Goal: Task Accomplishment & Management: Manage account settings

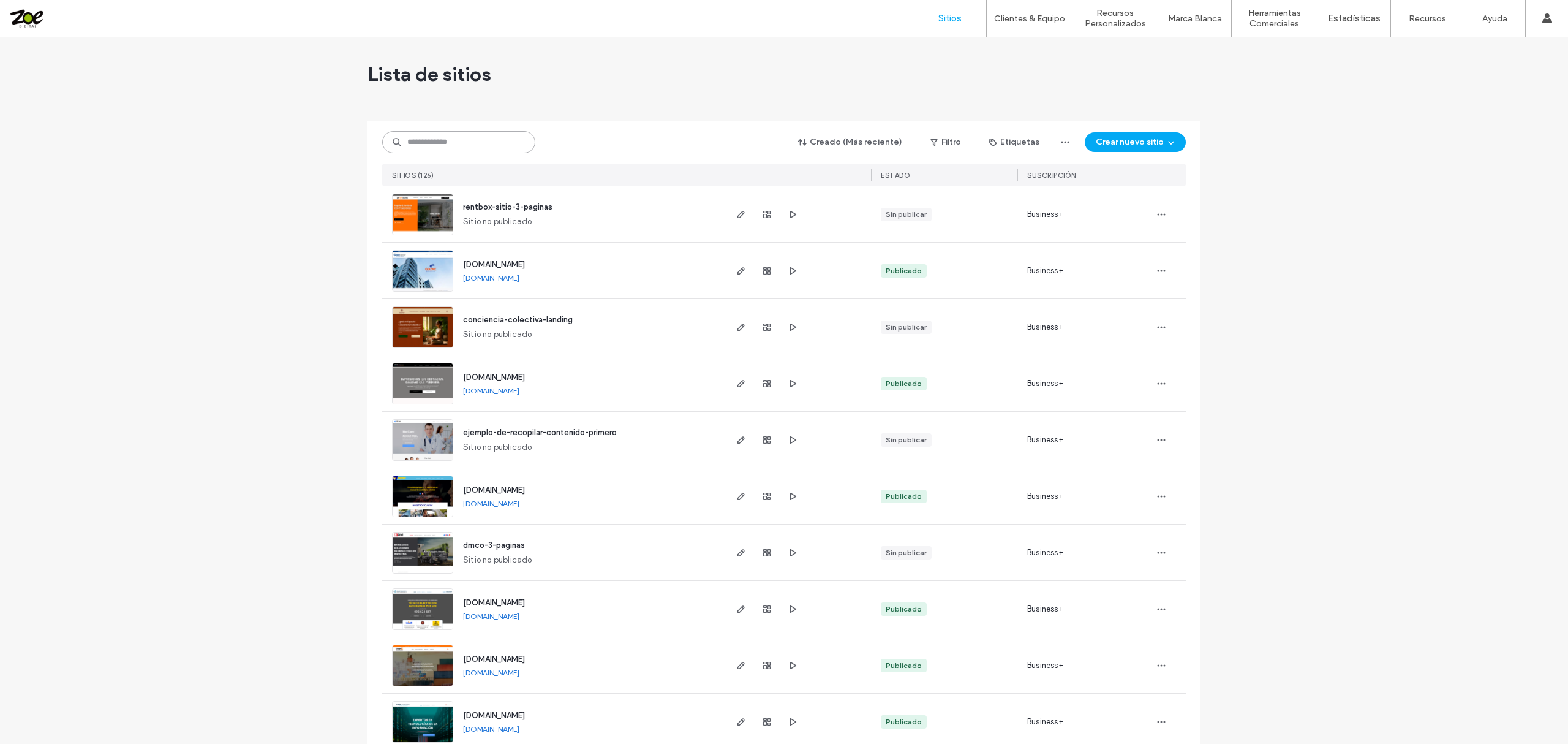
click at [464, 133] on input at bounding box center [458, 142] width 153 height 22
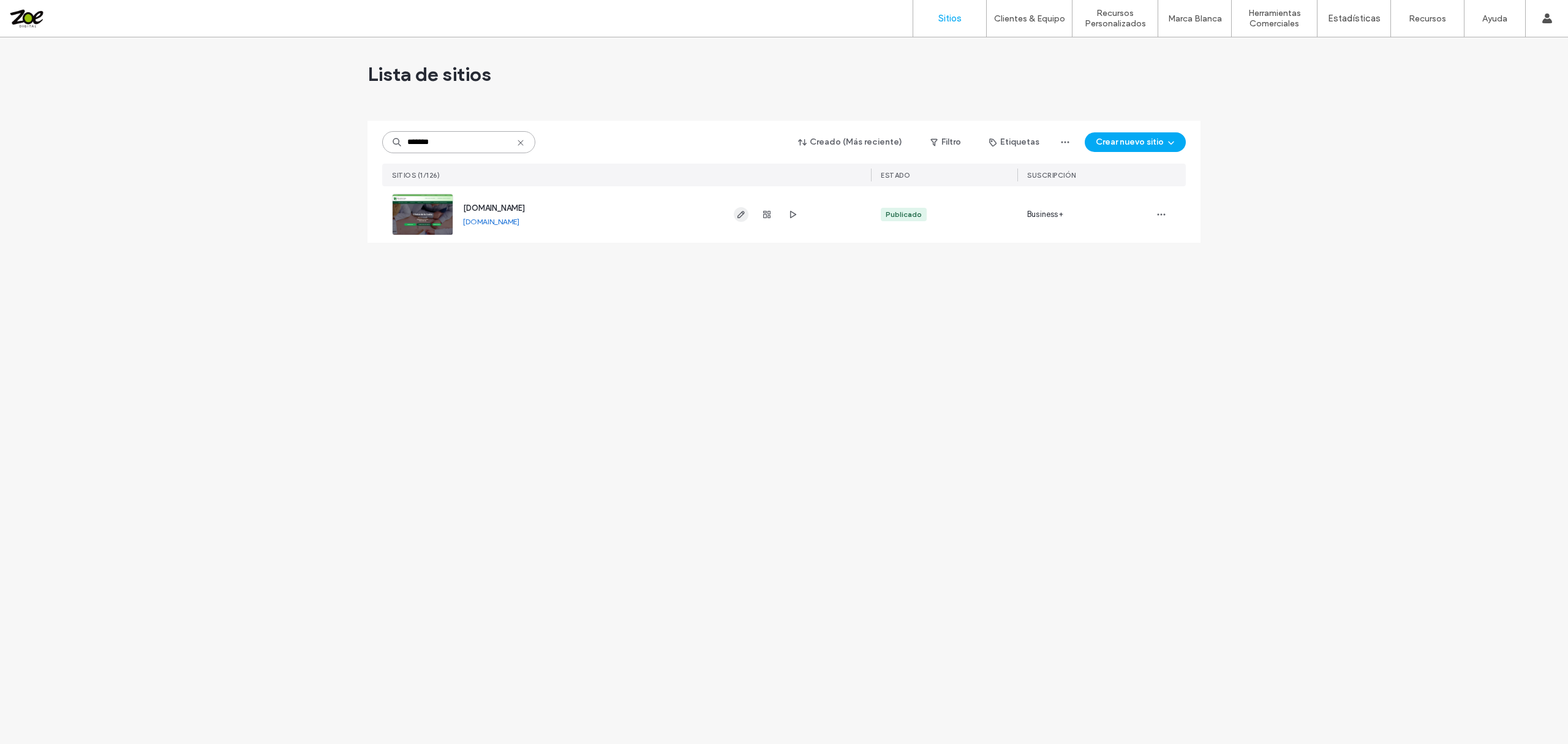
type input "*******"
click at [742, 217] on icon "button" at bounding box center [741, 214] width 10 height 10
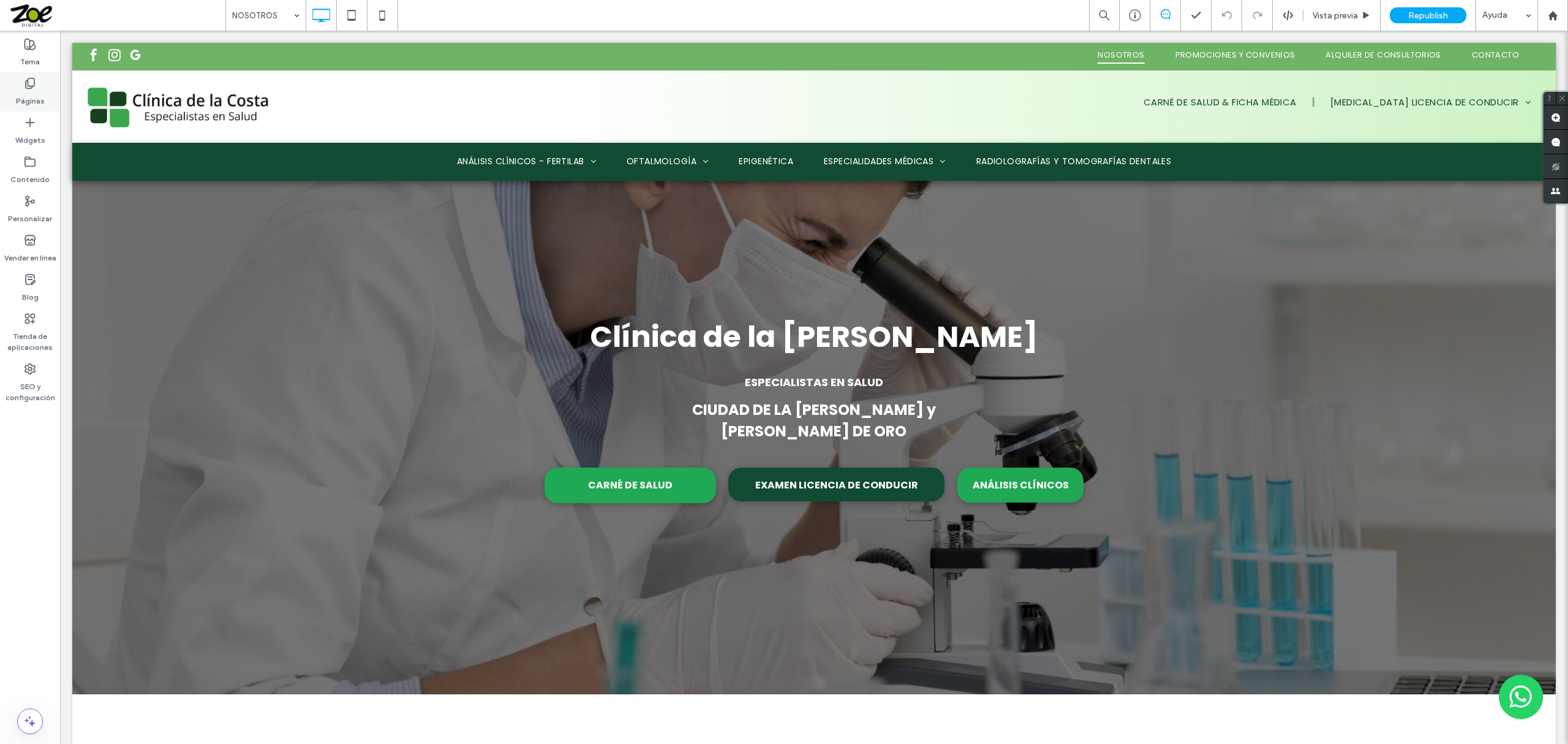
click at [30, 86] on use at bounding box center [30, 83] width 9 height 10
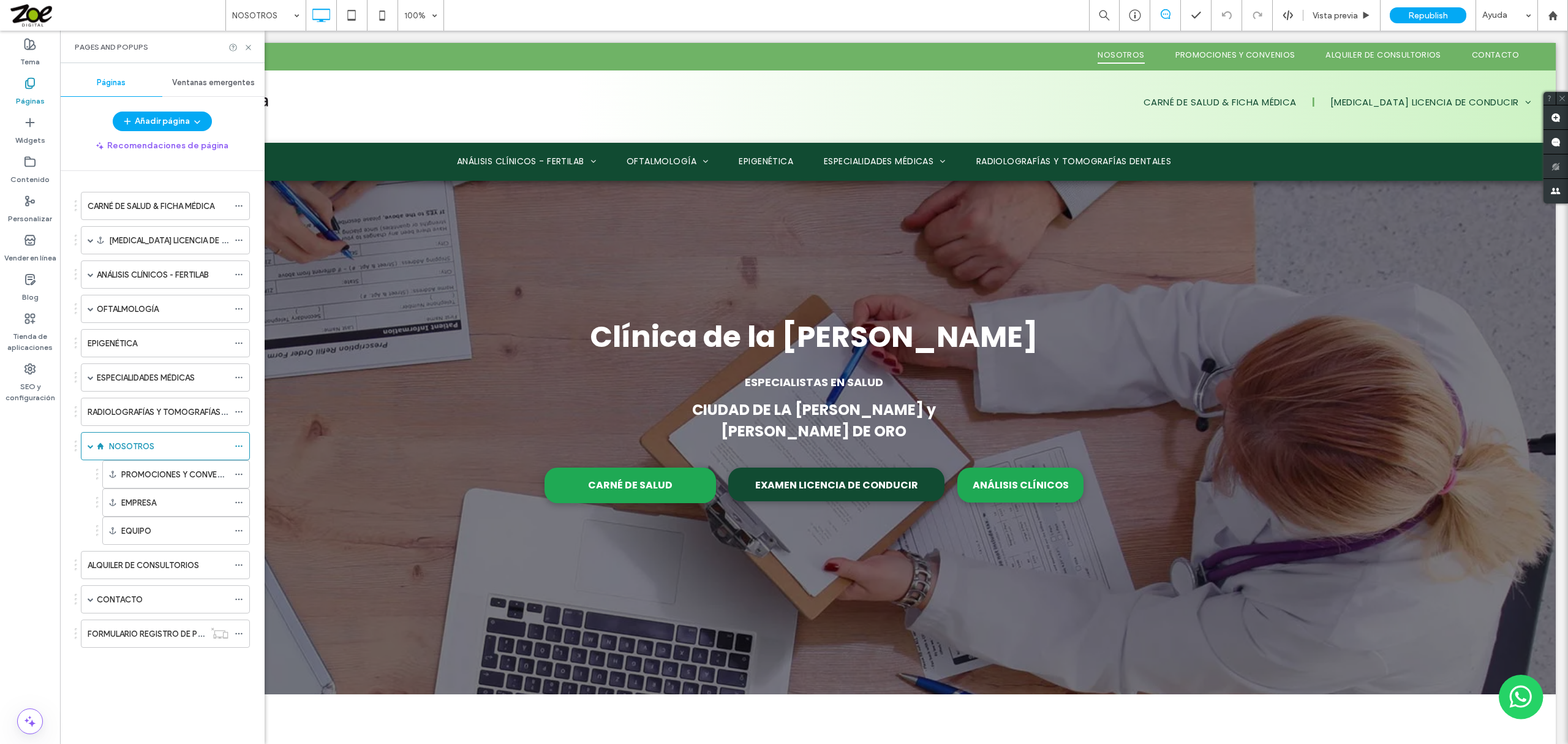
click at [208, 84] on span "Ventanas emergentes" at bounding box center [213, 82] width 83 height 10
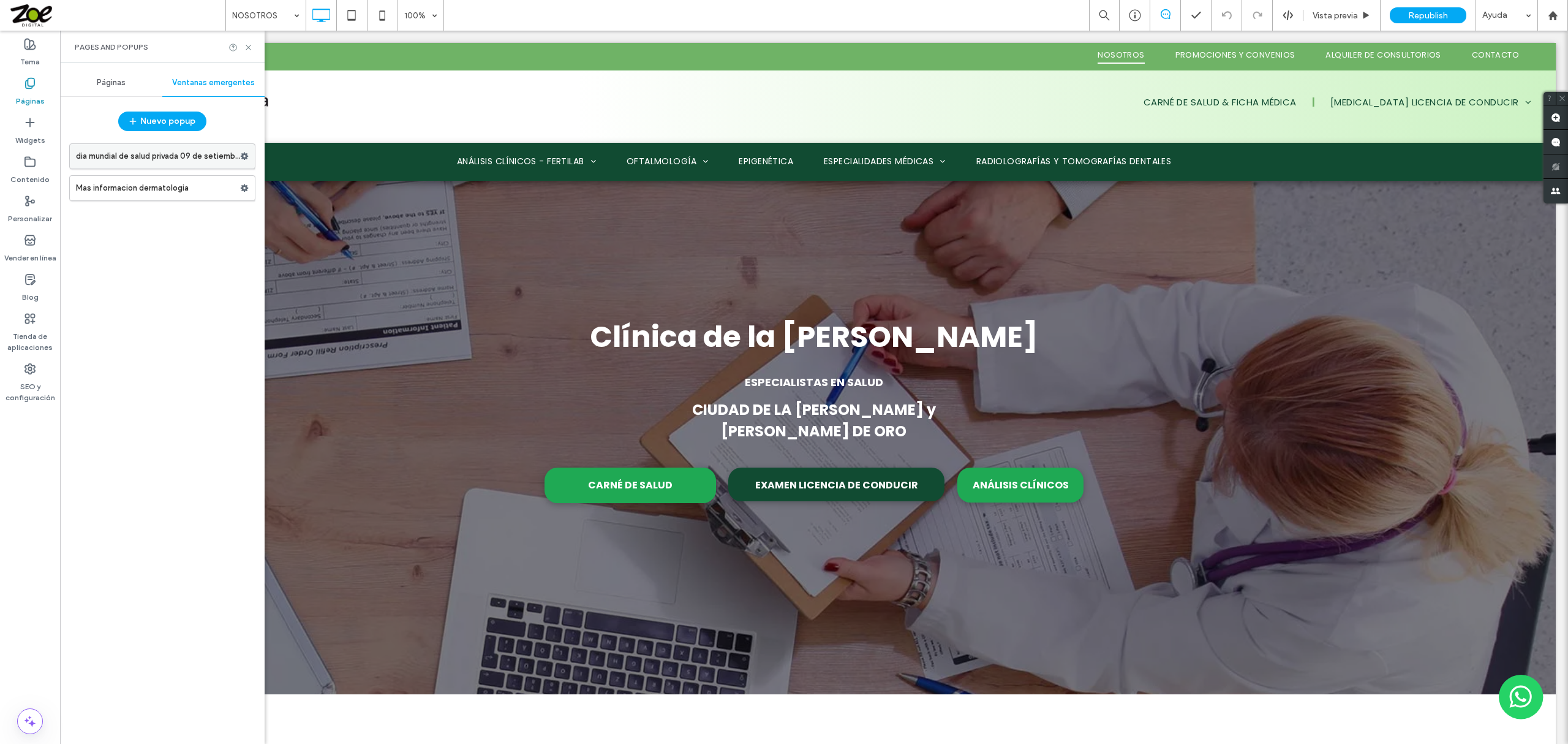
click at [246, 157] on use at bounding box center [245, 156] width 8 height 7
click at [285, 206] on span "Eliminar" at bounding box center [299, 204] width 30 height 10
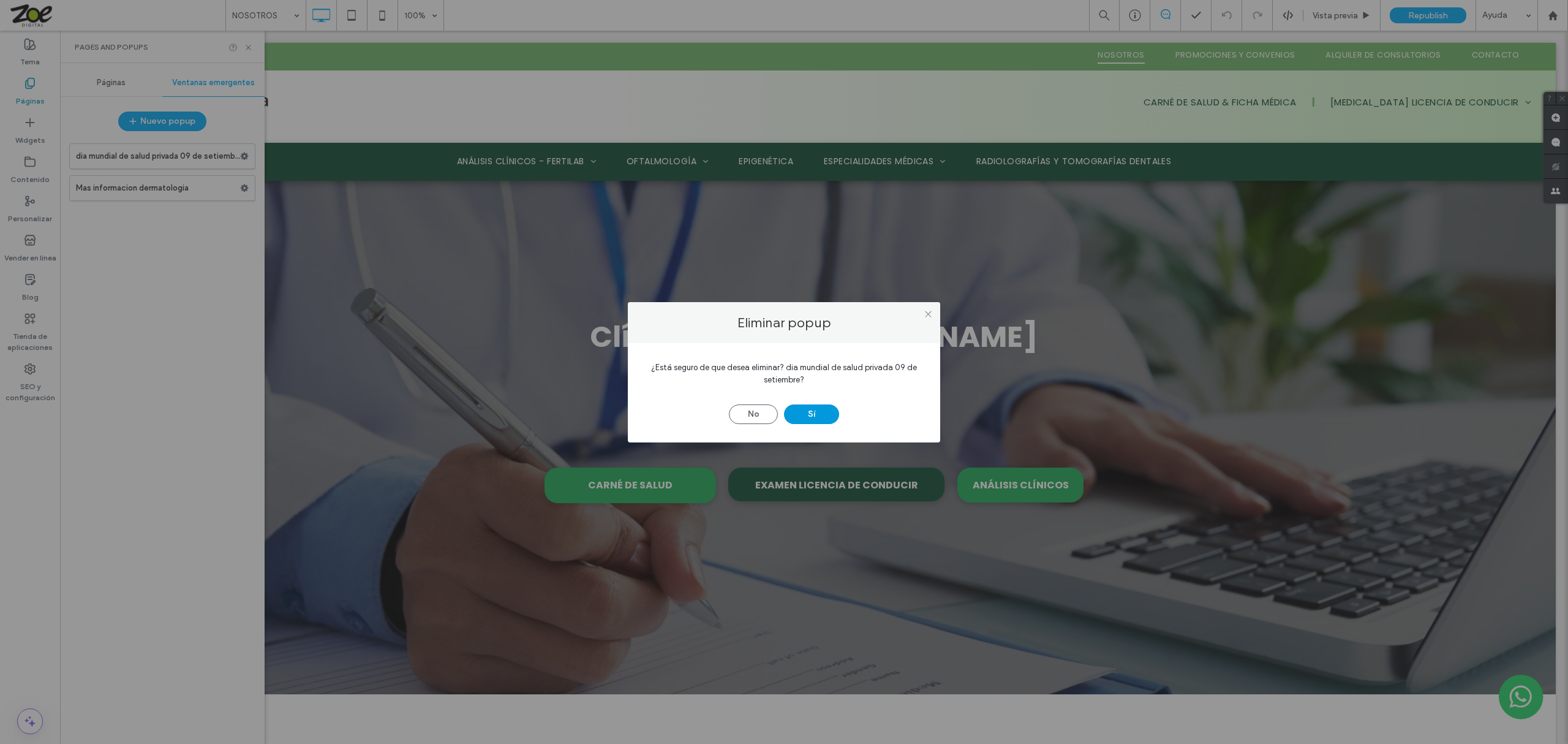
click at [826, 412] on button "Sí" at bounding box center [812, 414] width 55 height 20
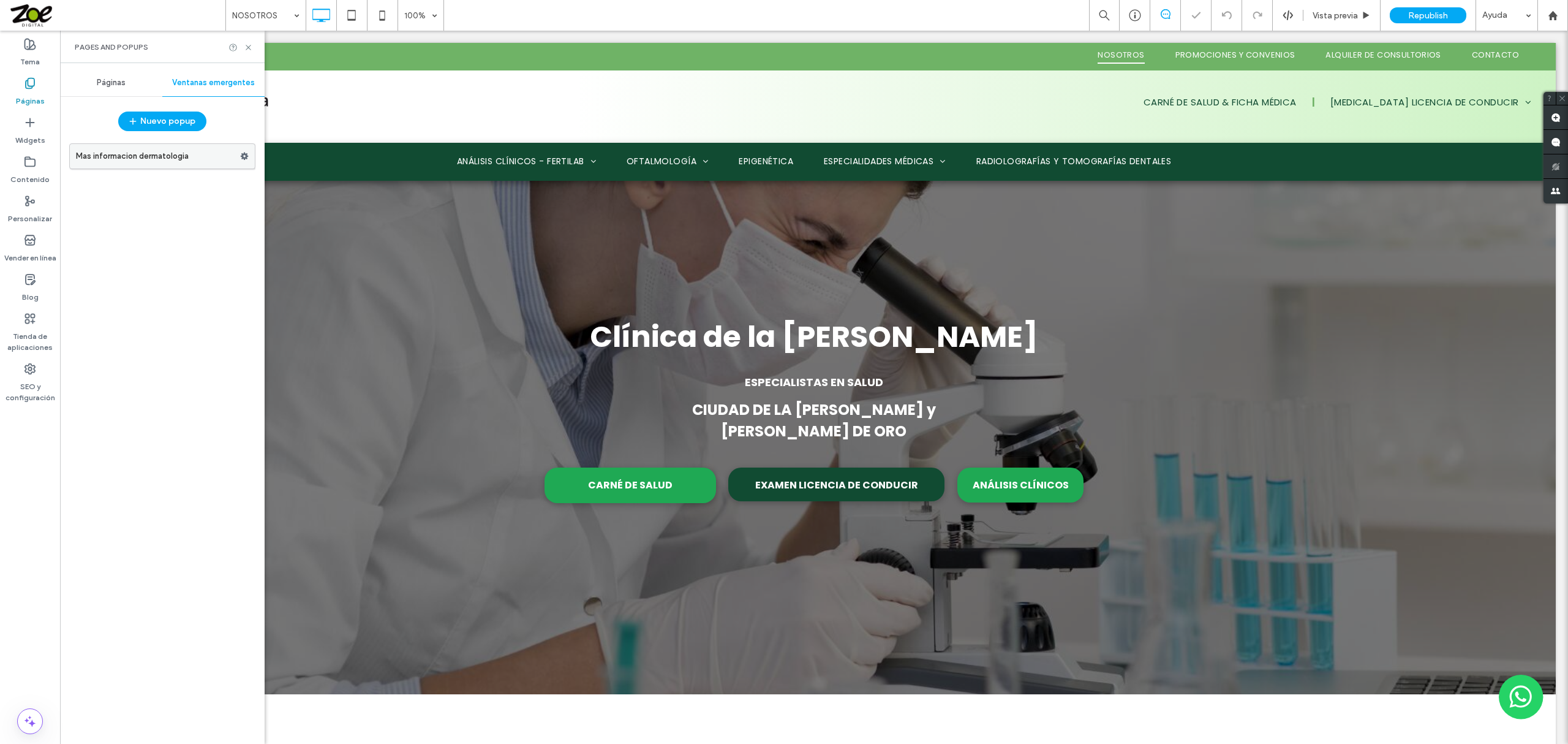
click at [241, 158] on use at bounding box center [245, 156] width 8 height 7
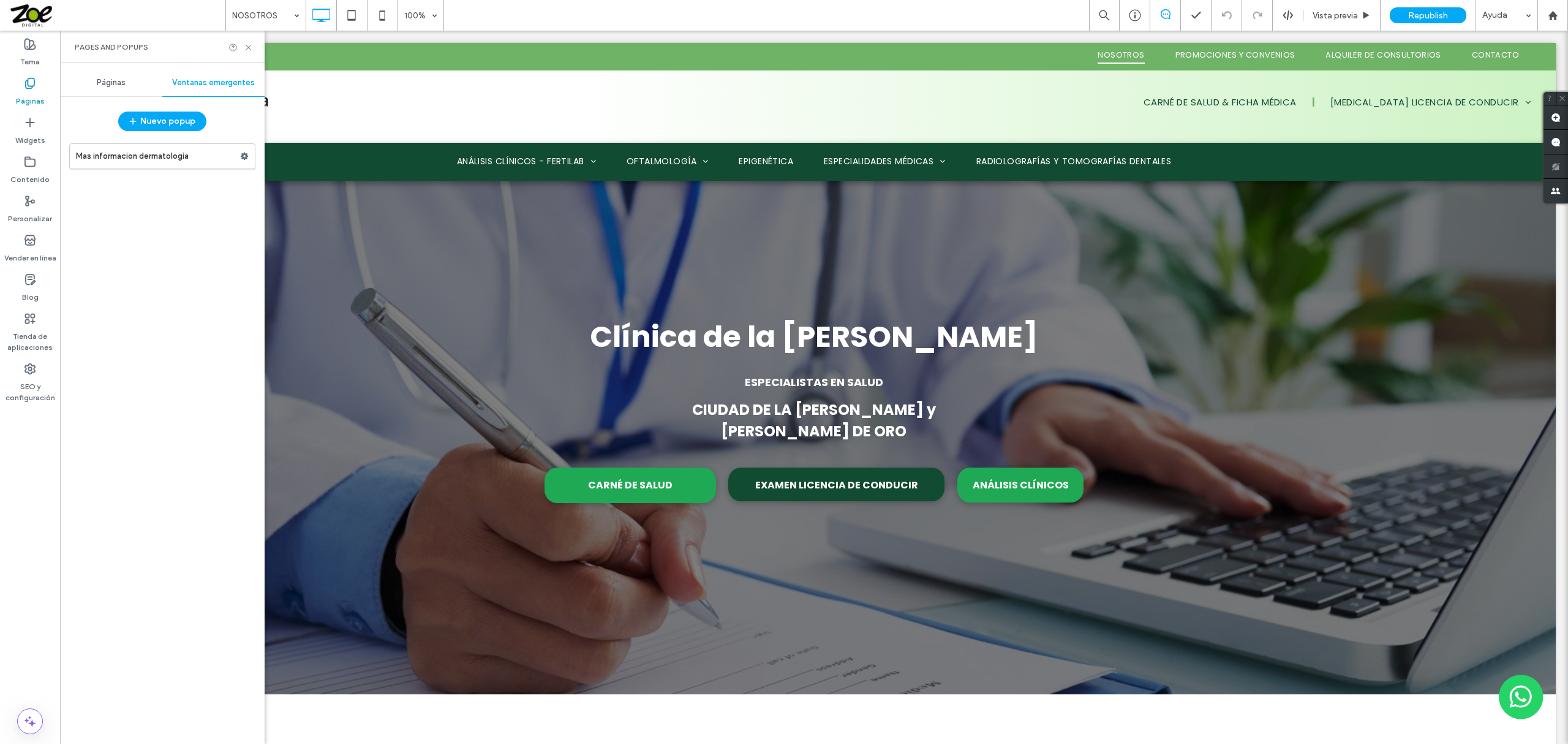
click at [195, 241] on div "Mas informacion dermatologia" at bounding box center [162, 438] width 186 height 601
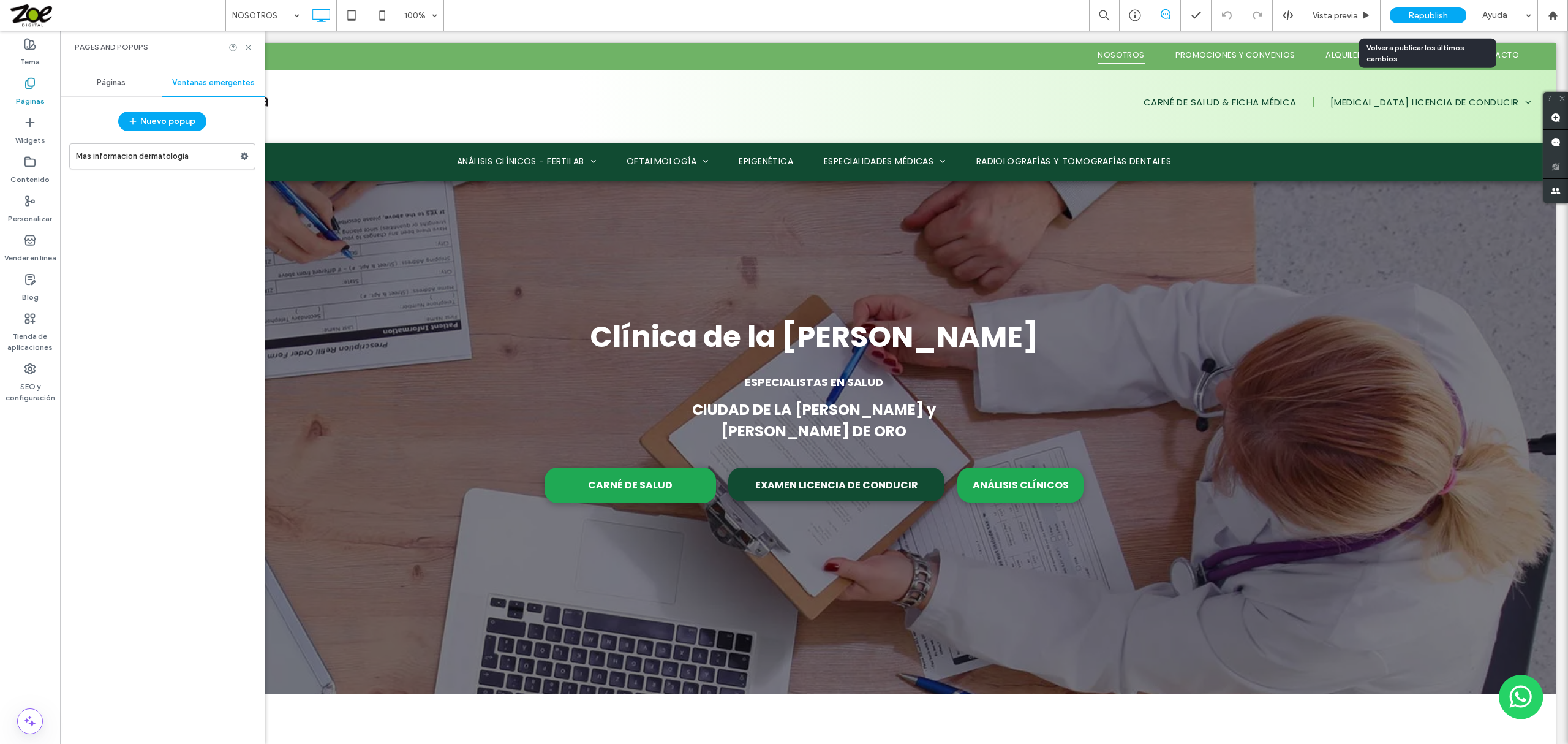
click at [1439, 11] on span "Republish" at bounding box center [1428, 15] width 40 height 10
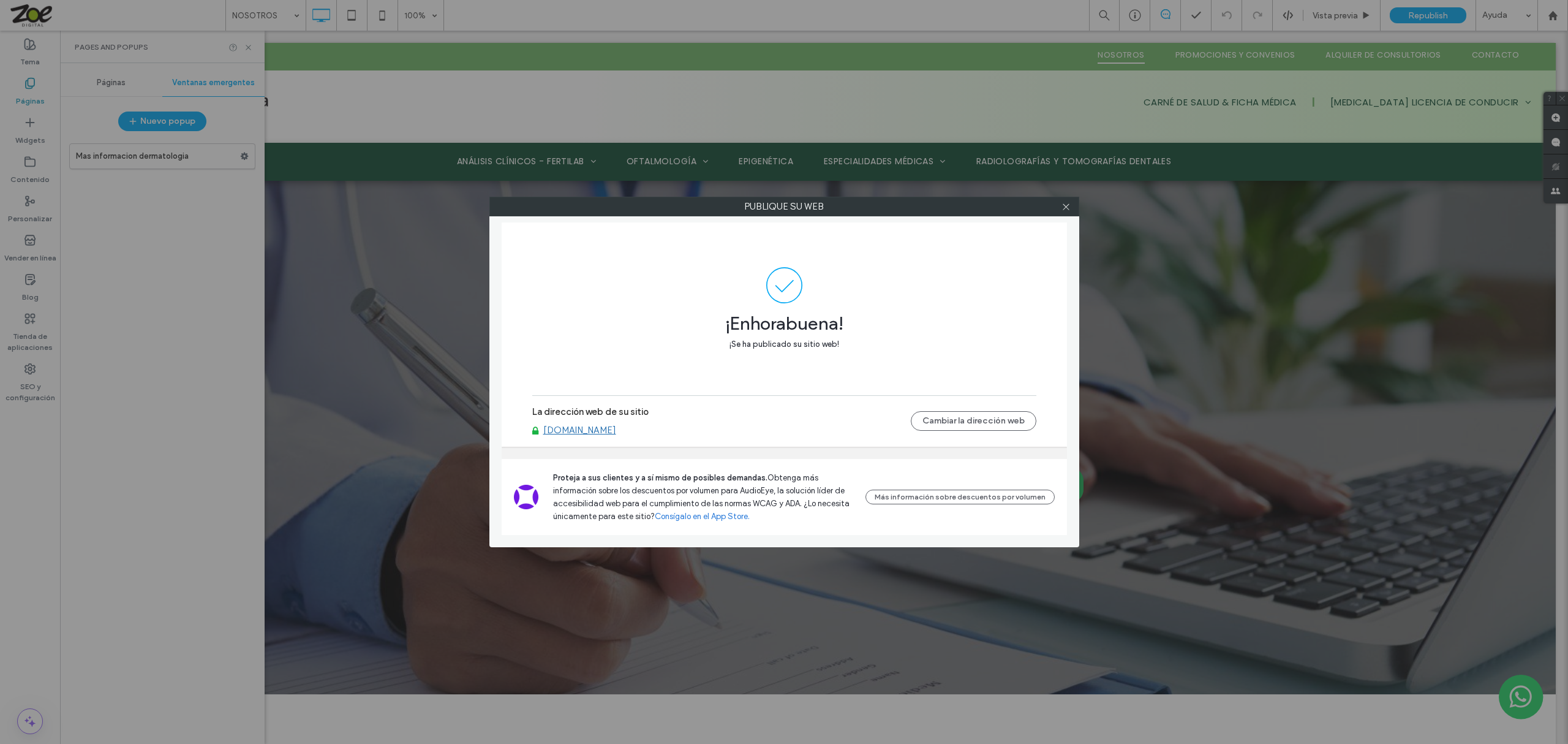
click at [607, 428] on link "www.clinicadelacosta.com.uy" at bounding box center [580, 430] width 73 height 11
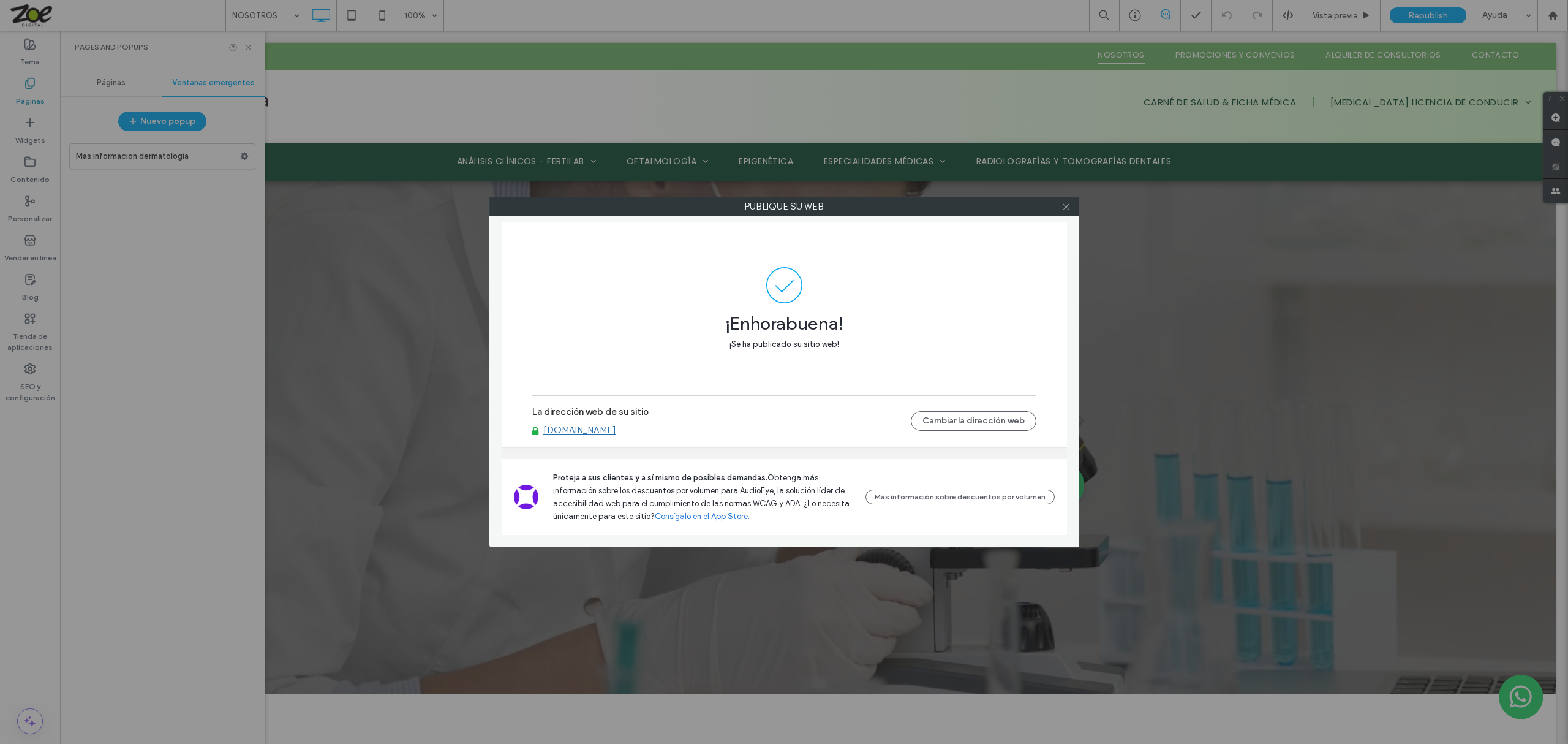
click at [1066, 204] on icon at bounding box center [1066, 207] width 9 height 9
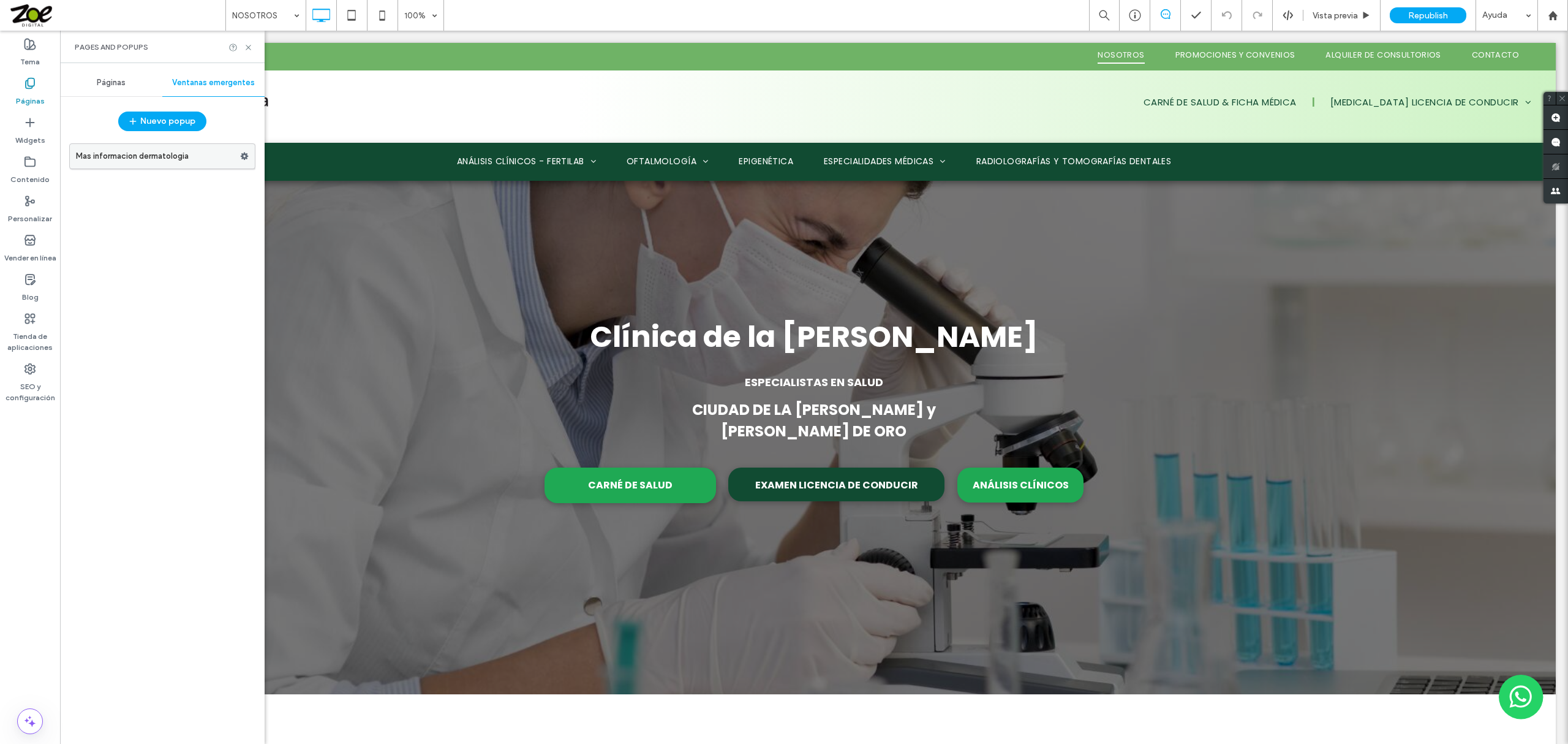
click at [247, 160] on icon at bounding box center [244, 156] width 9 height 9
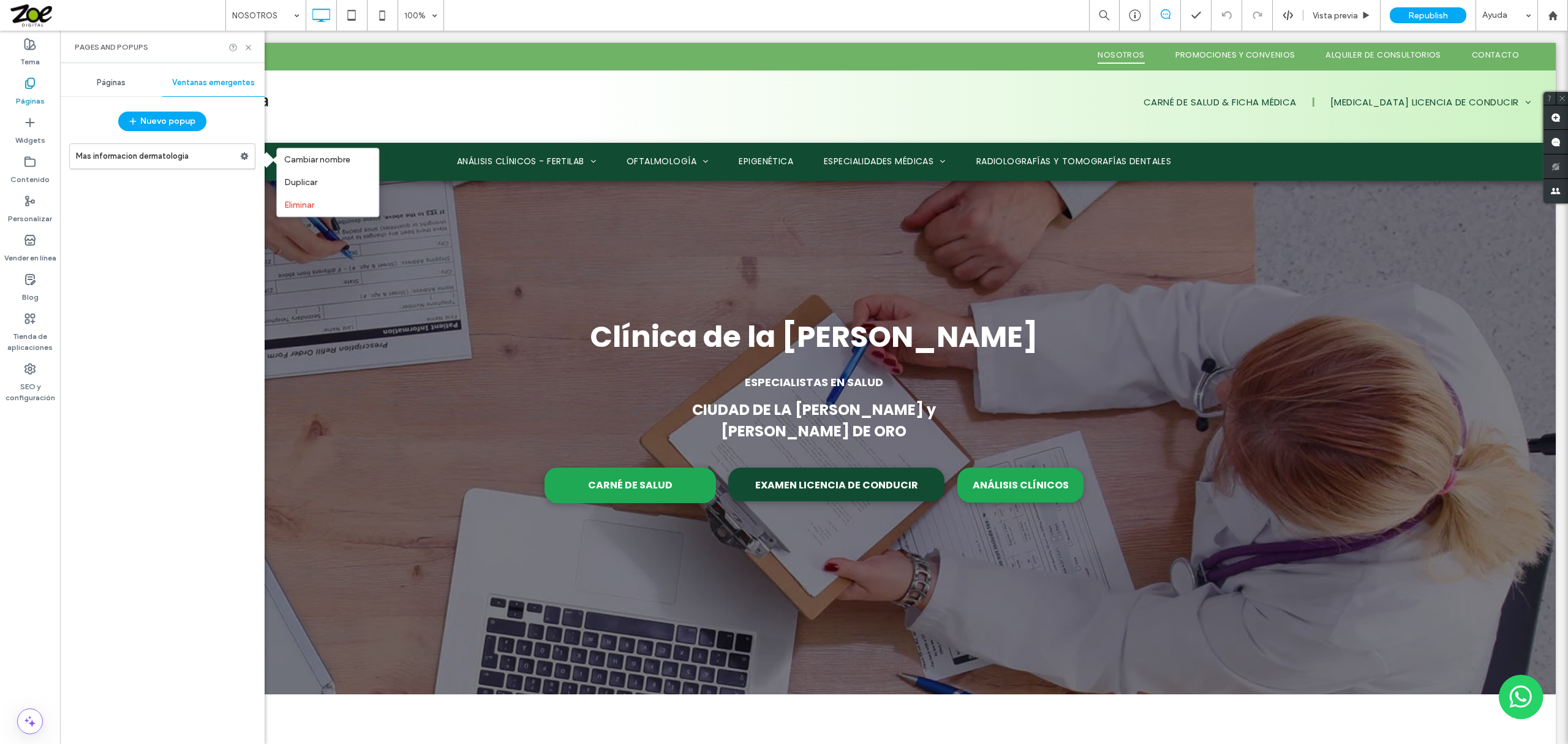
click at [164, 158] on label "Mas informacion dermatologia" at bounding box center [158, 156] width 164 height 24
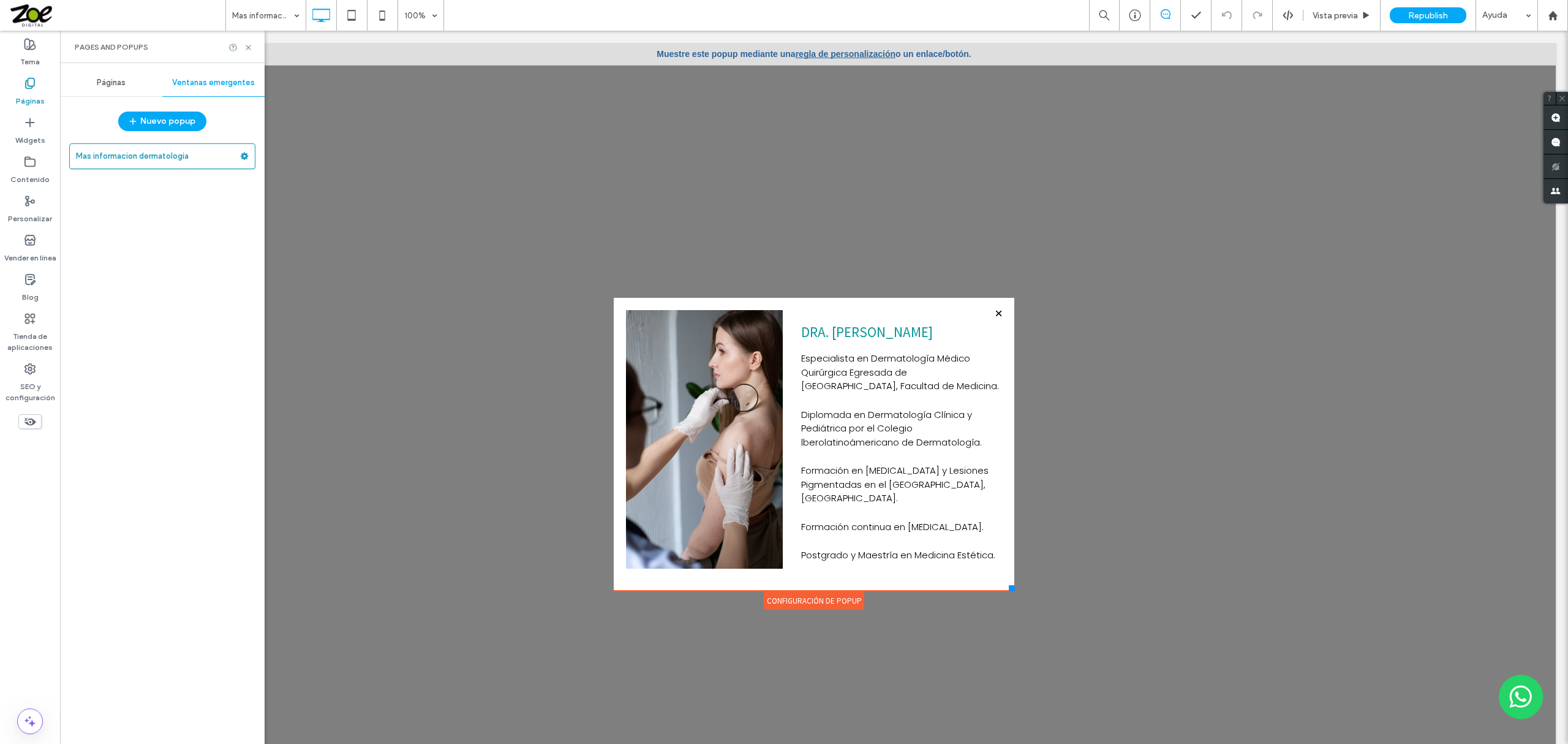
click at [826, 602] on div "Configuración de popup" at bounding box center [814, 600] width 100 height 18
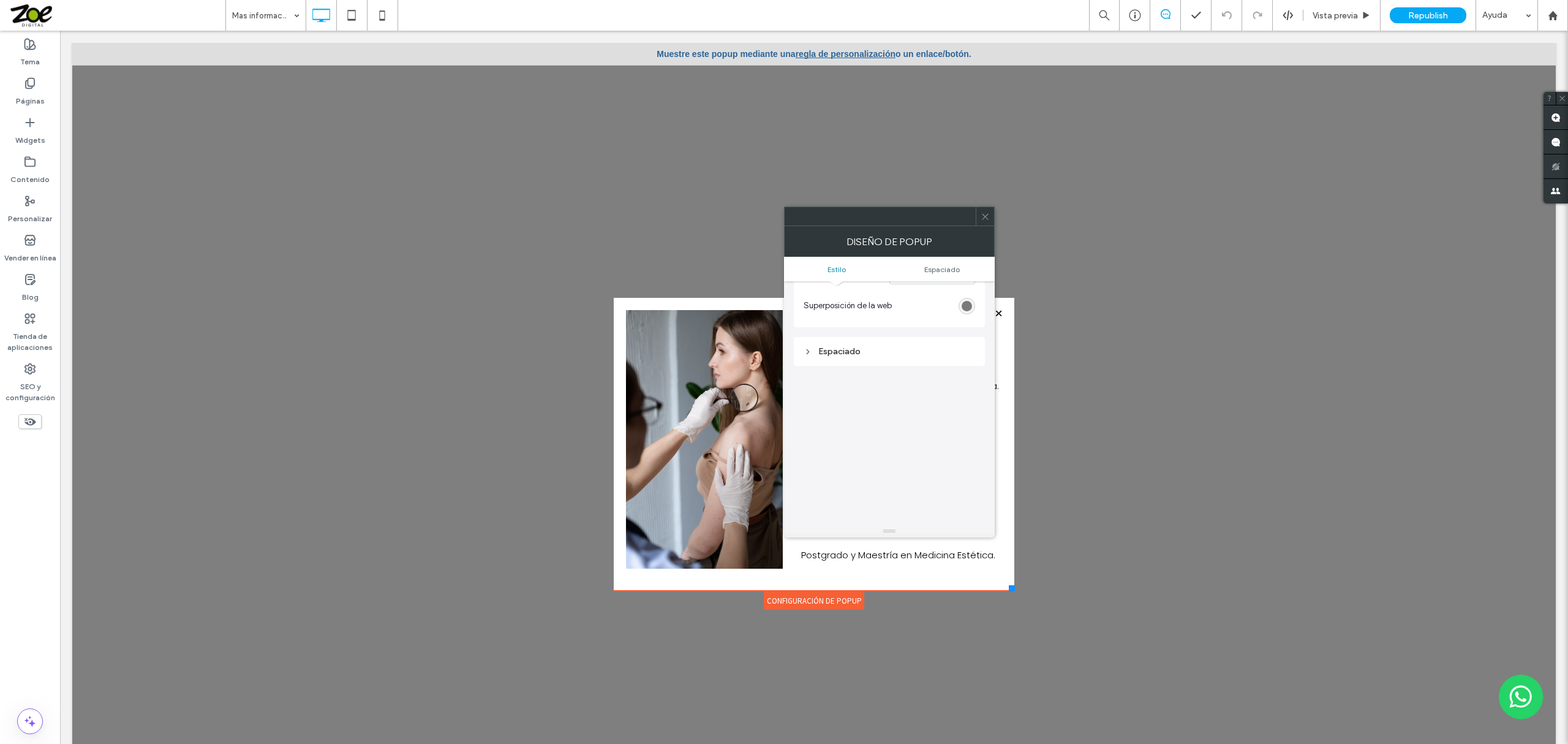
scroll to position [440, 0]
click at [986, 219] on icon at bounding box center [986, 217] width 9 height 9
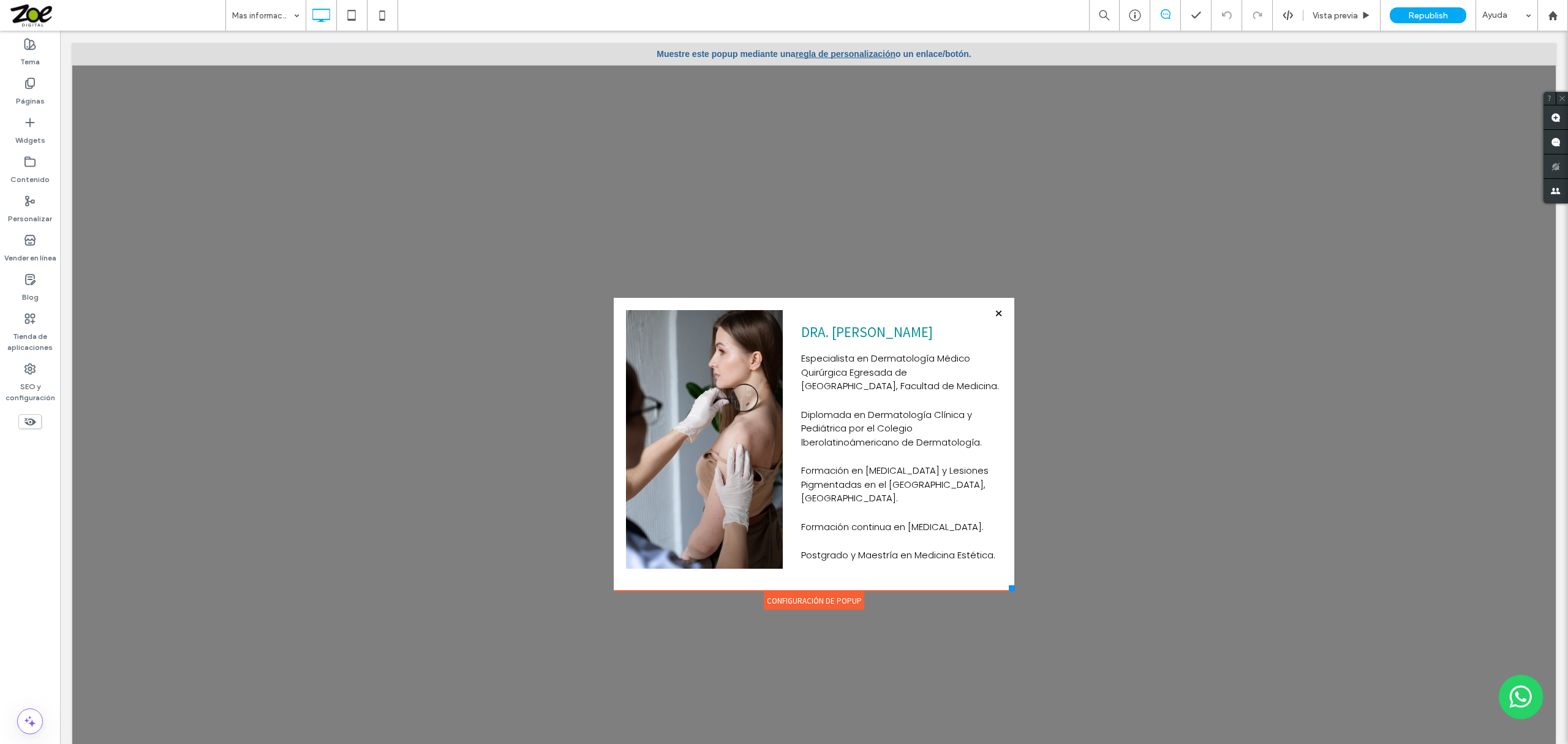
click at [816, 52] on link "regla de personalización" at bounding box center [845, 54] width 100 height 10
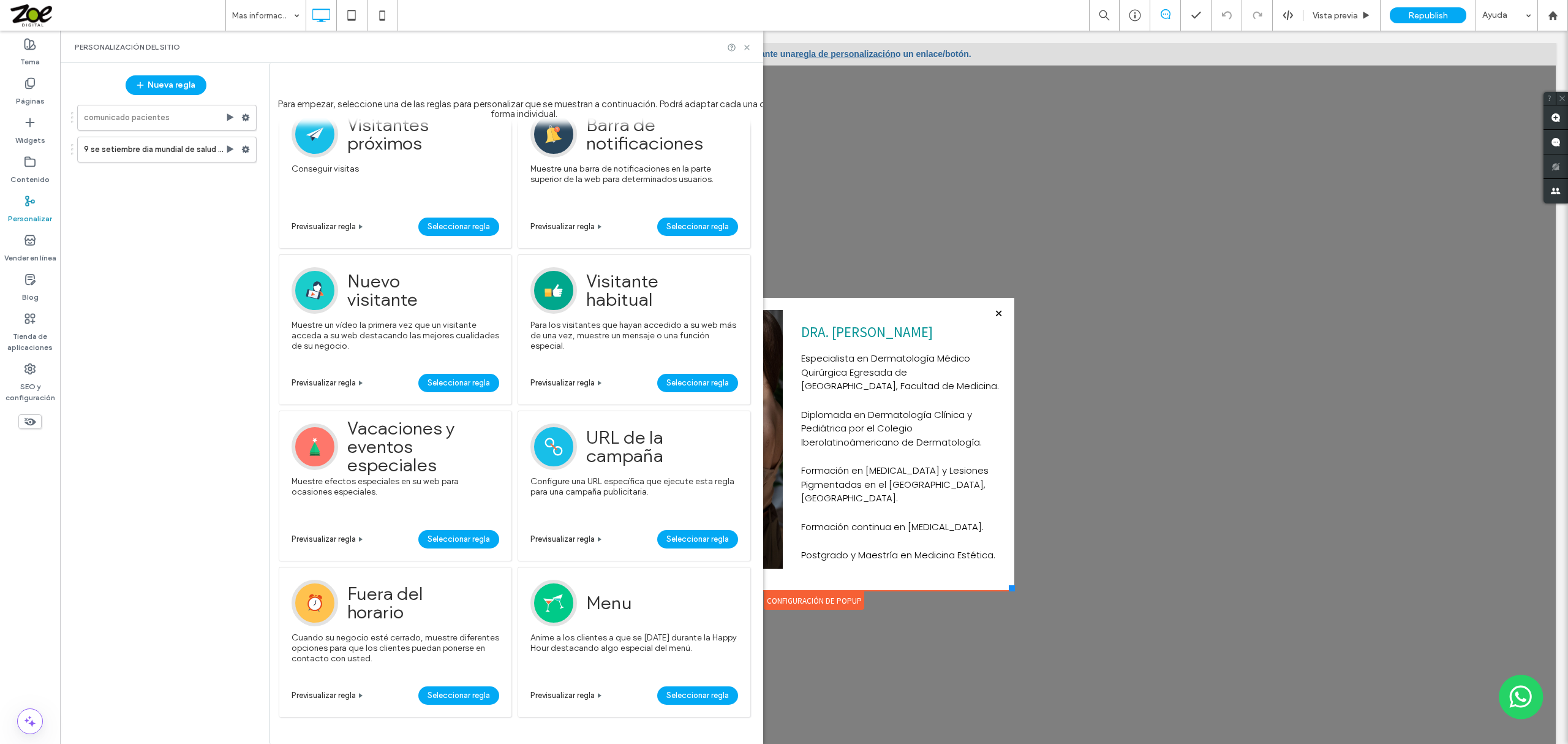
scroll to position [0, 0]
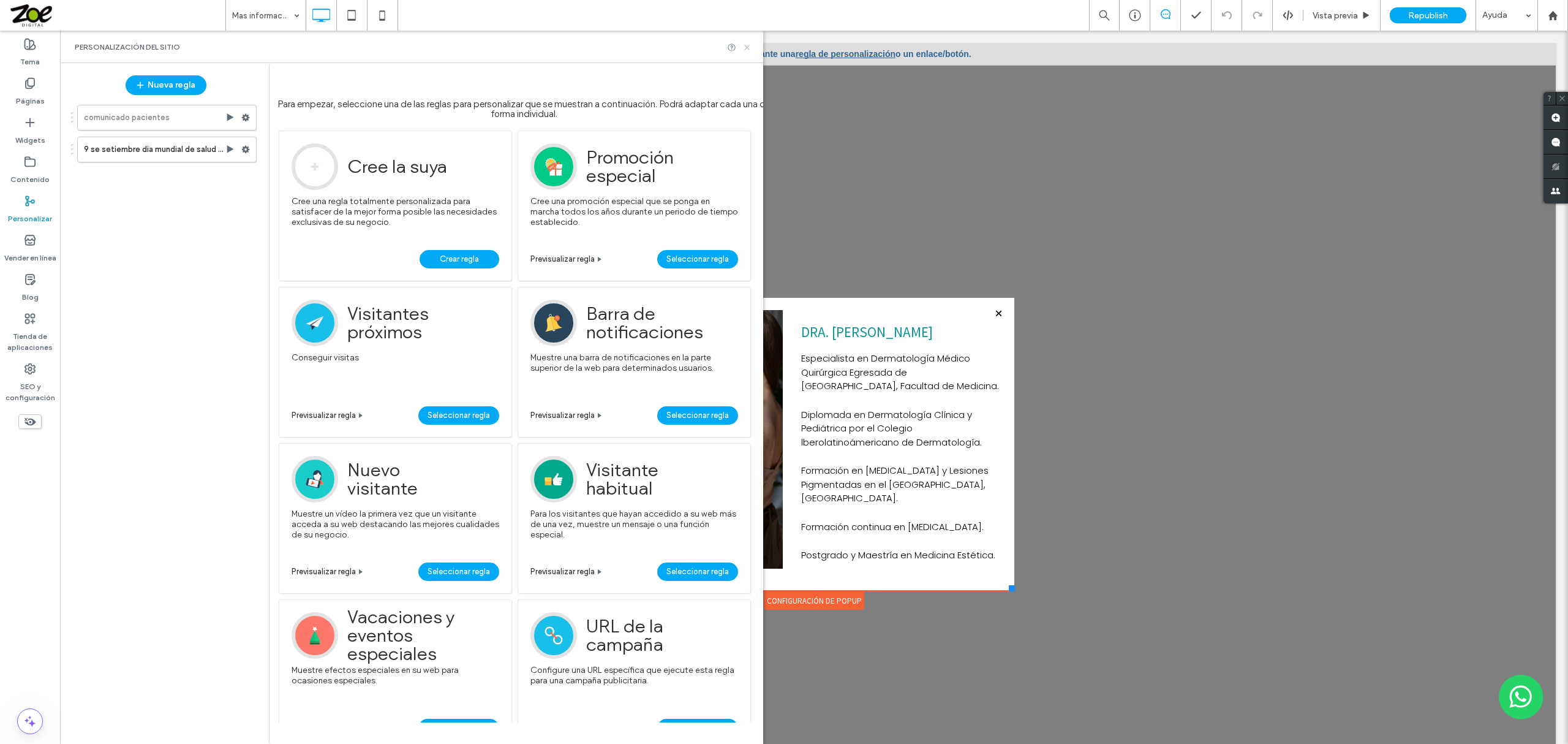
click at [746, 45] on icon at bounding box center [747, 48] width 9 height 9
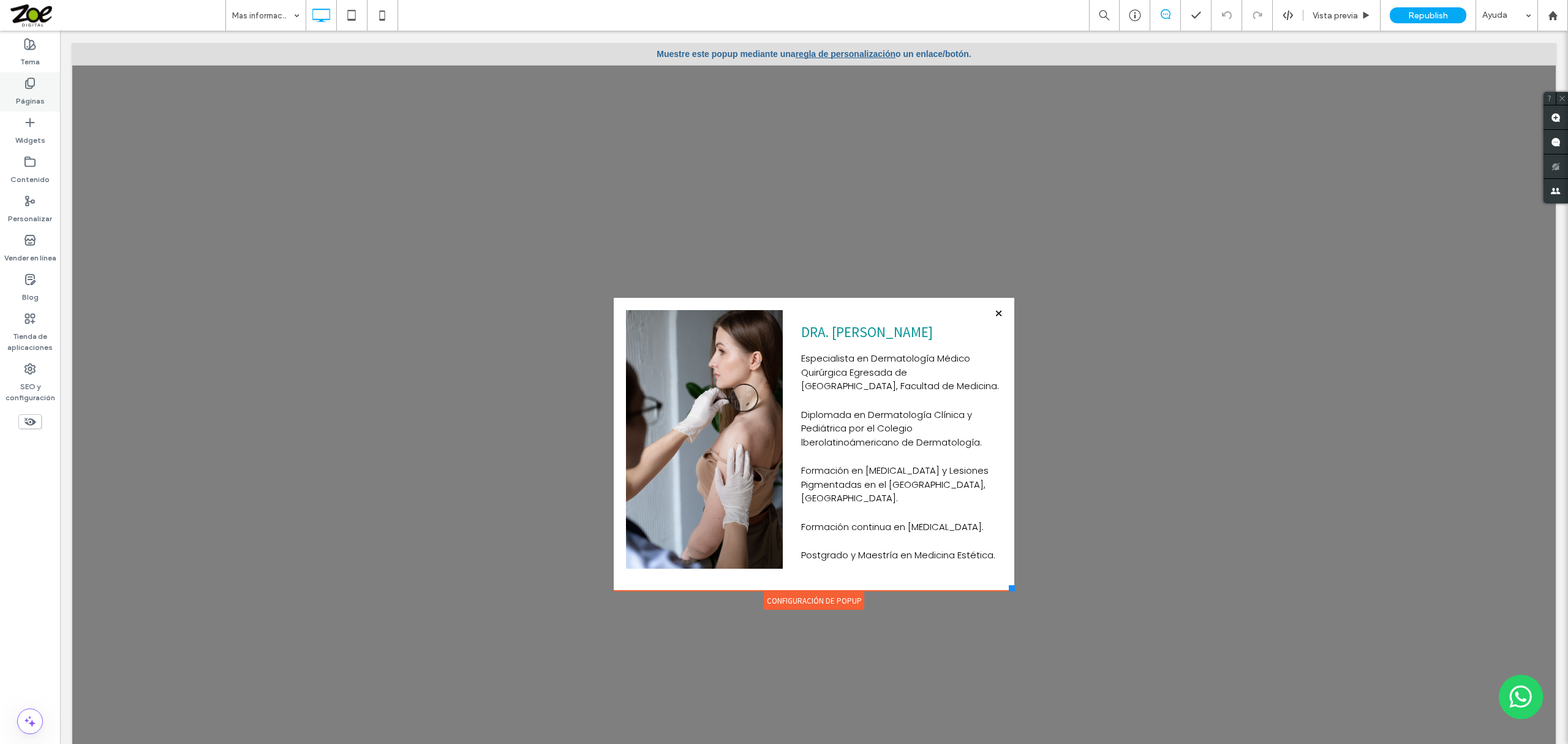
click at [30, 102] on label "Páginas" at bounding box center [30, 98] width 29 height 17
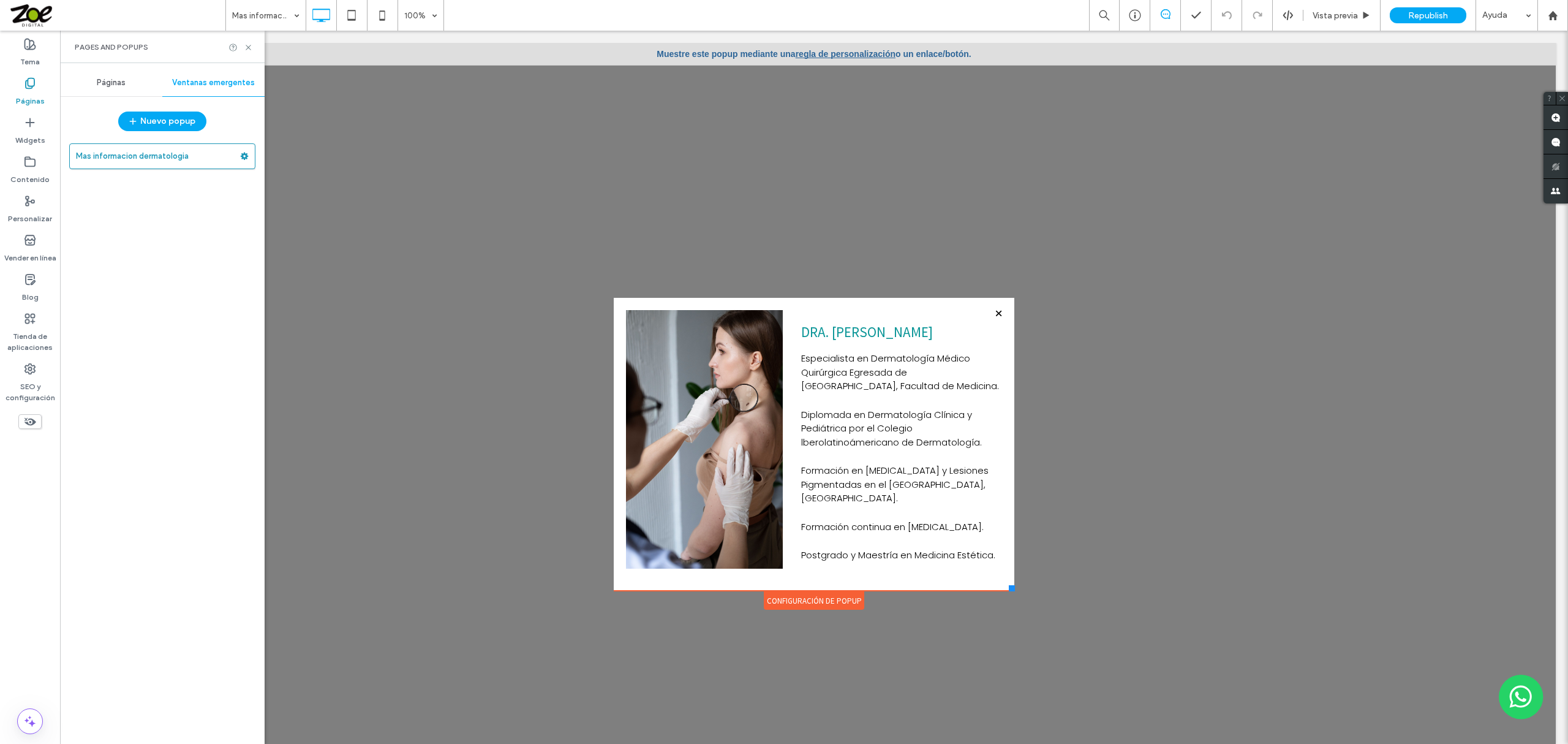
click at [100, 82] on span "Páginas" at bounding box center [111, 82] width 29 height 10
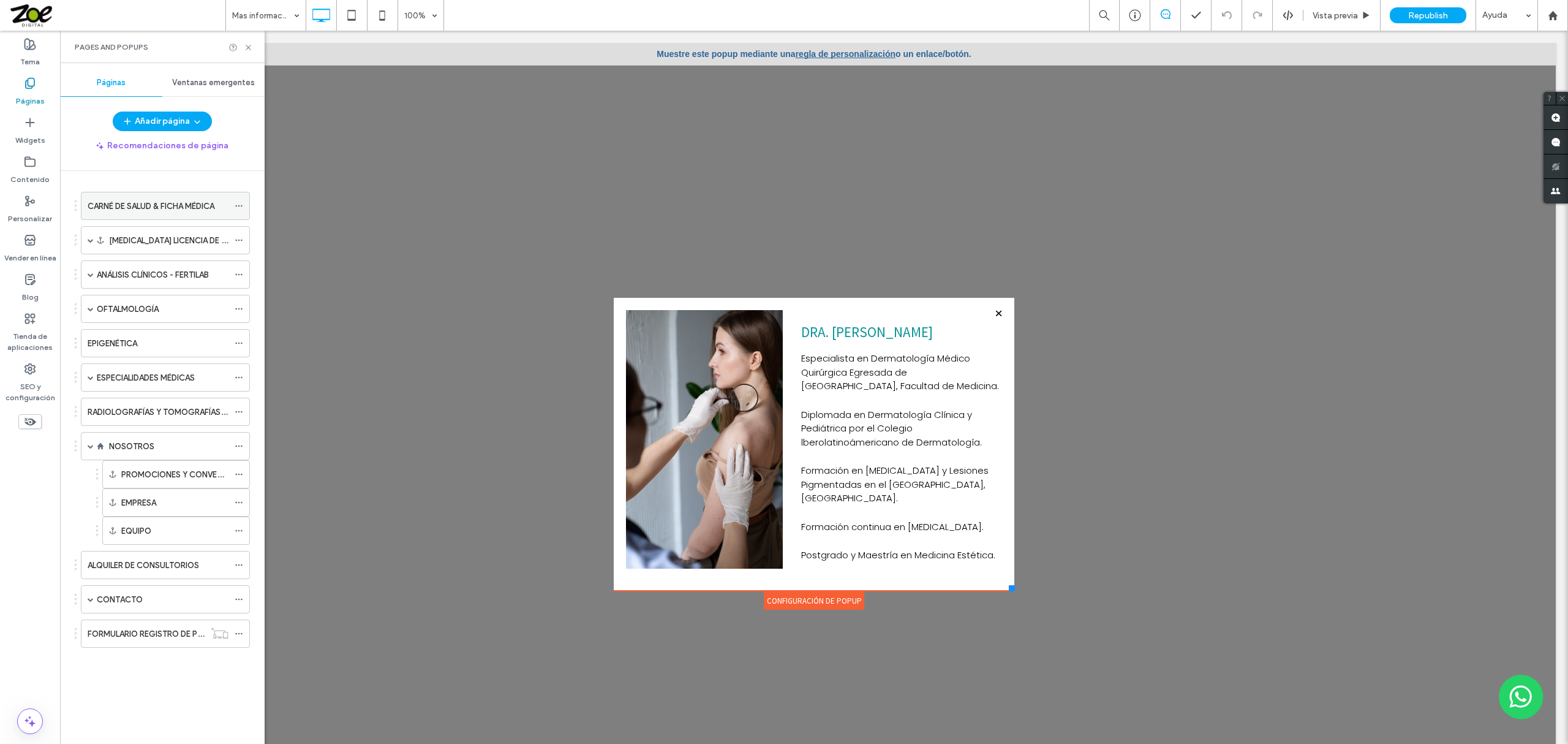
click at [125, 200] on label "CARNÉ DE SALUD & FICHA MÉDICA" at bounding box center [151, 206] width 127 height 22
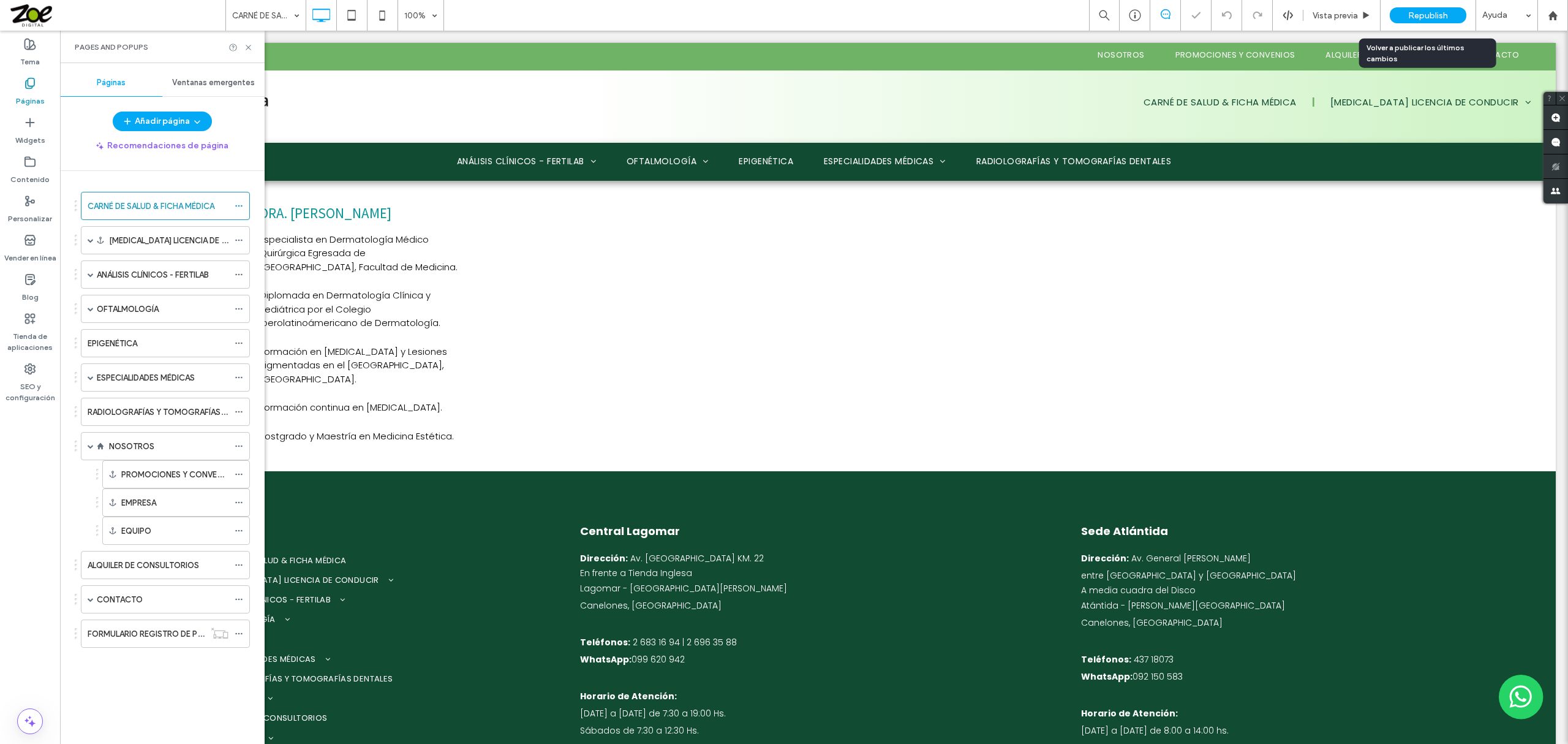
click at [1443, 15] on span "Republish" at bounding box center [1428, 15] width 40 height 10
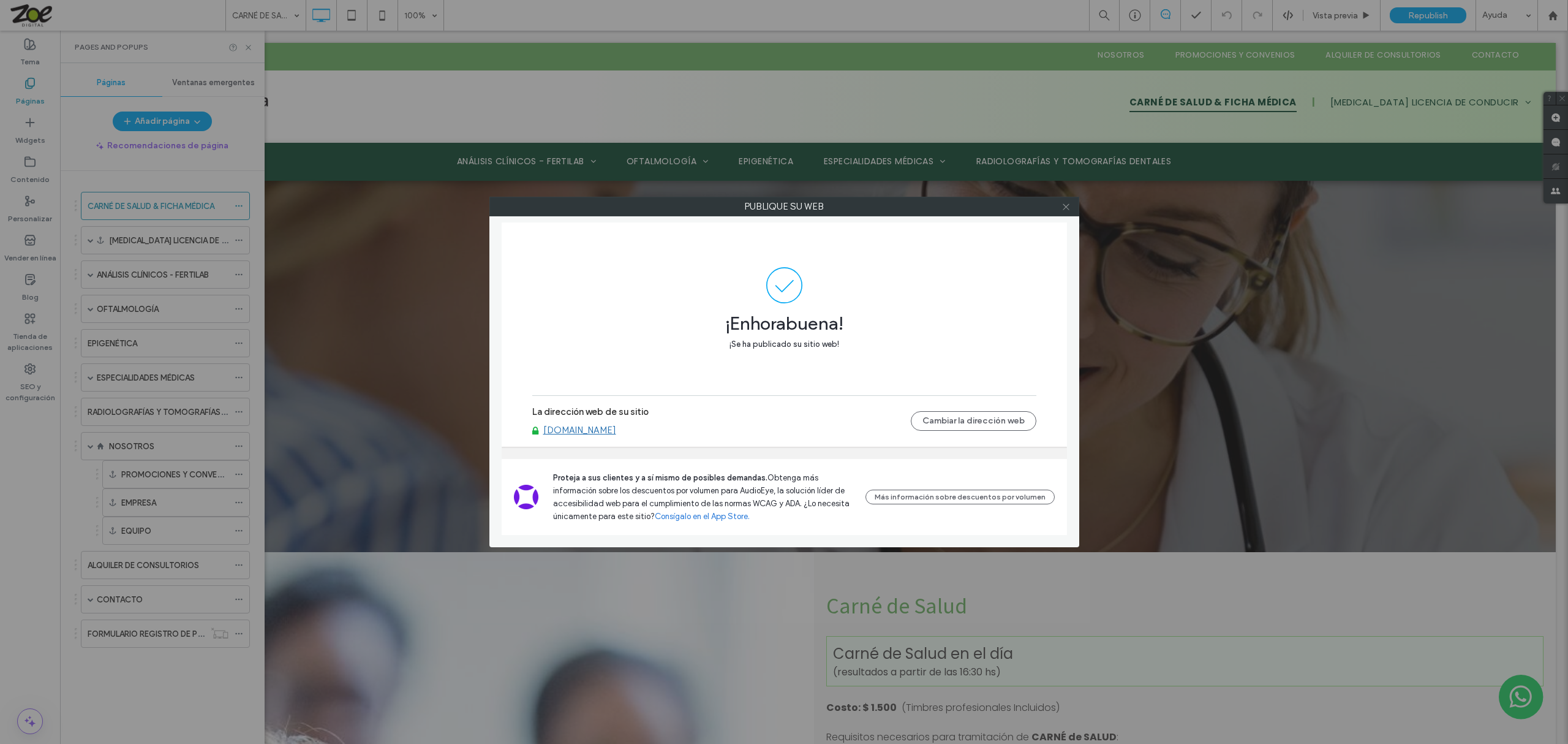
click at [1067, 207] on icon at bounding box center [1066, 207] width 9 height 9
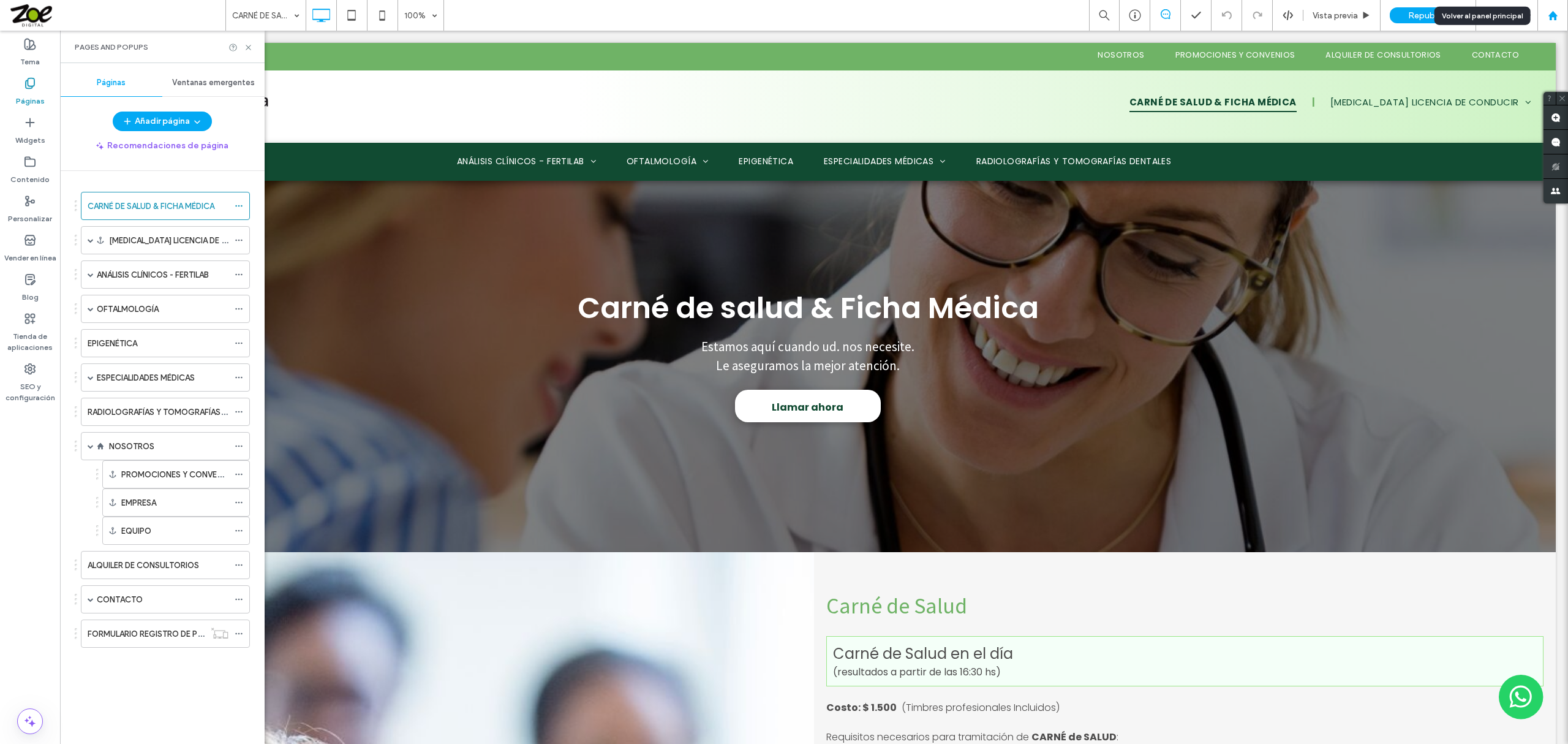
click at [1560, 20] on div at bounding box center [1553, 15] width 30 height 10
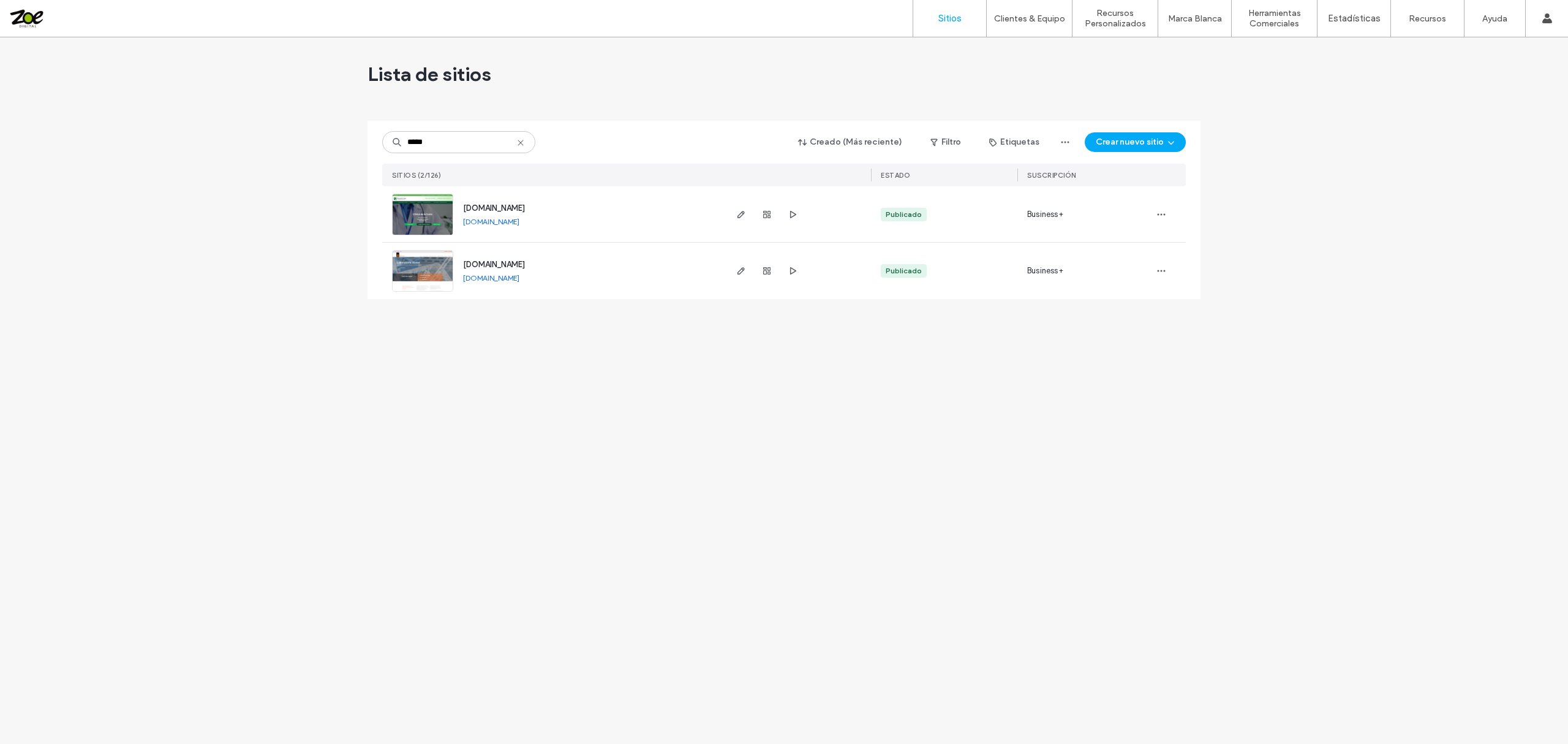
drag, startPoint x: 466, startPoint y: 138, endPoint x: 57, endPoint y: 45, distance: 419.4
click at [186, 102] on div "Lista de sitios ***** Creado (Más reciente) Filtro Etiquetas Crear nuevo sitio …" at bounding box center [784, 391] width 1568 height 707
type input "******"
click at [742, 217] on icon "button" at bounding box center [741, 214] width 10 height 10
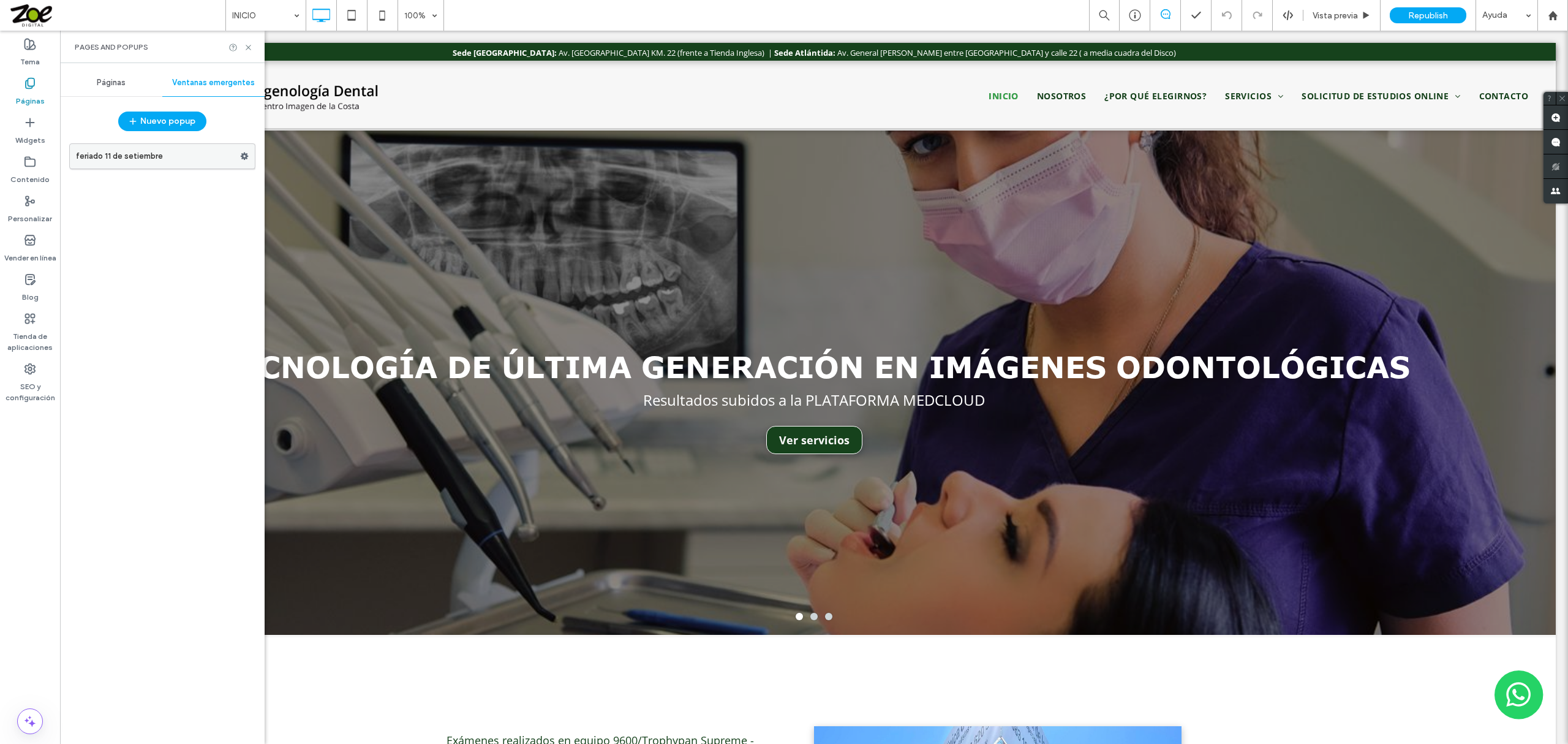
click at [243, 160] on icon at bounding box center [244, 156] width 9 height 9
click at [290, 213] on div "Eliminar" at bounding box center [328, 205] width 102 height 23
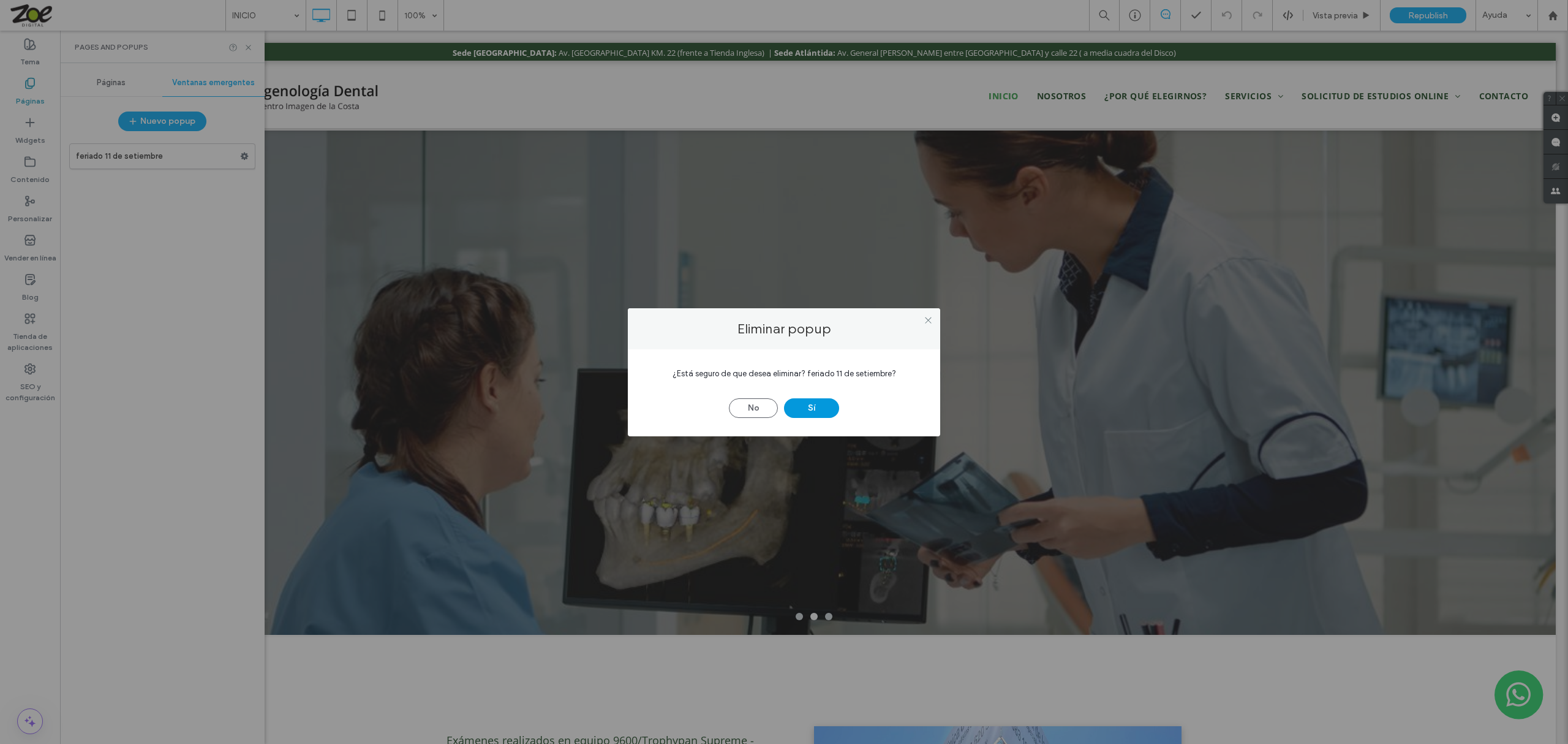
click at [805, 408] on button "Sí" at bounding box center [812, 408] width 55 height 20
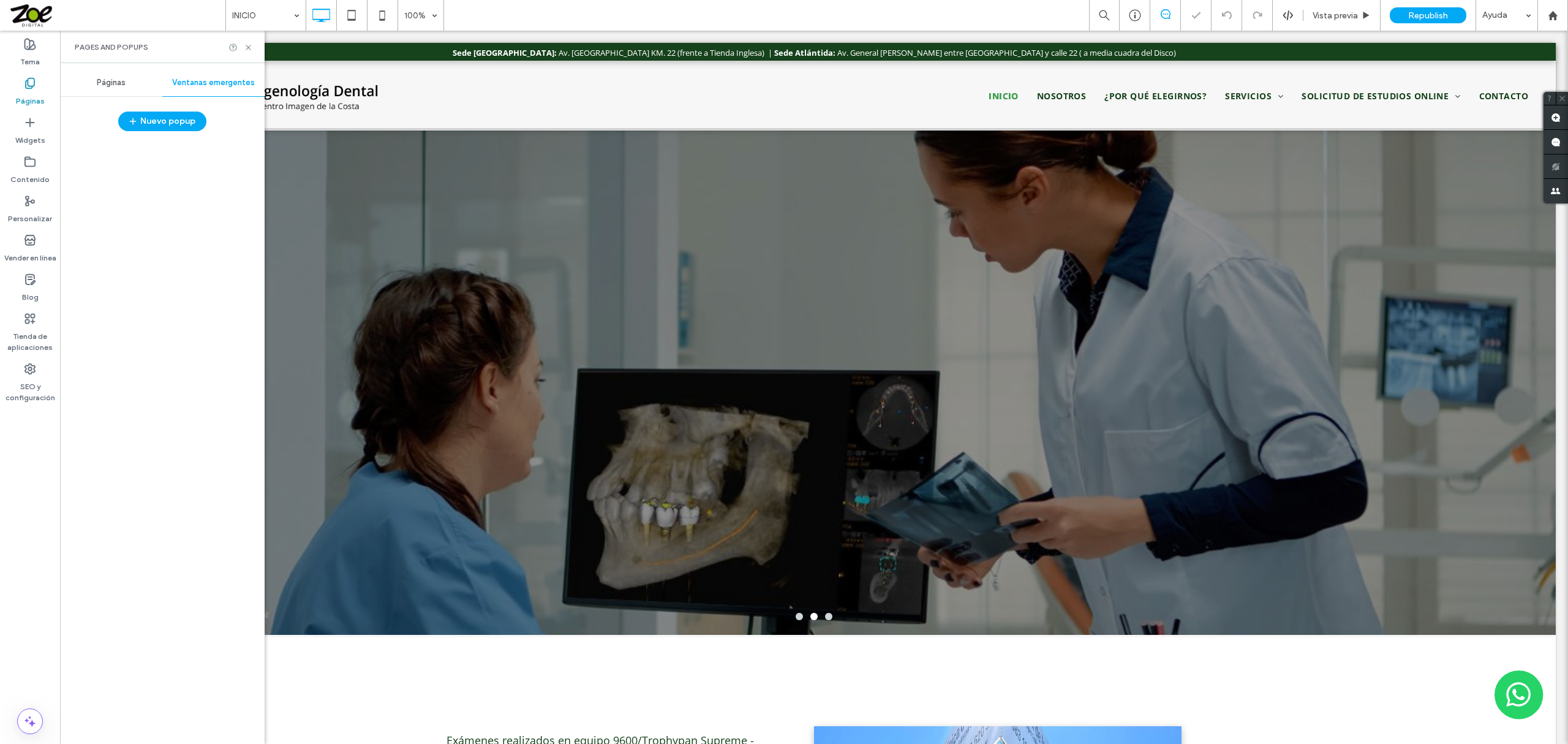
click at [1443, 10] on span "Republish" at bounding box center [1428, 15] width 40 height 10
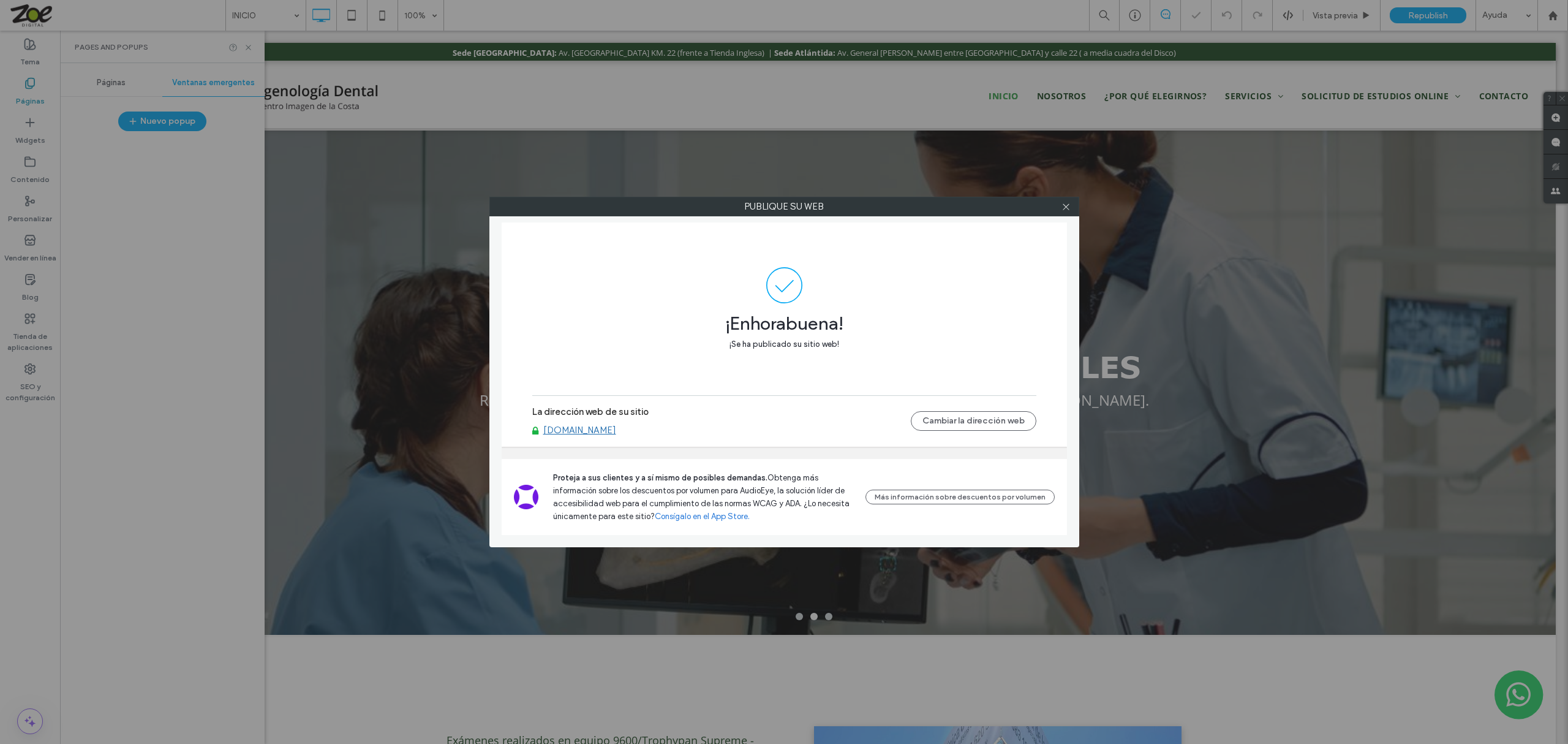
click at [616, 425] on link "[DOMAIN_NAME]" at bounding box center [580, 430] width 73 height 11
